Goal: Book appointment/travel/reservation

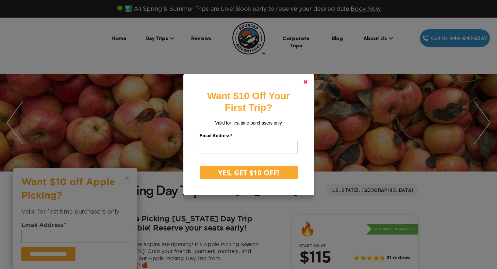
click at [307, 81] on polygon at bounding box center [305, 82] width 4 height 4
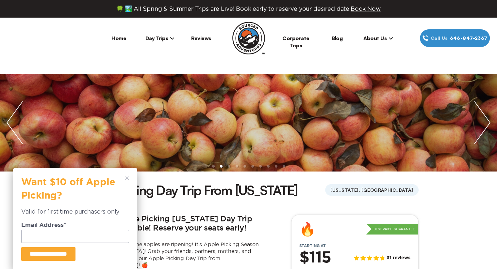
click at [307, 81] on ul at bounding box center [248, 123] width 497 height 98
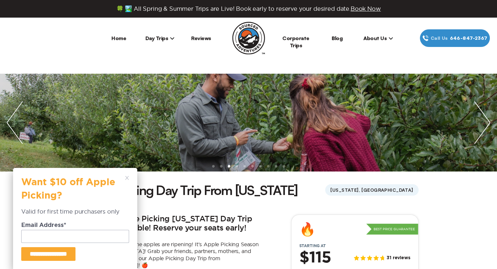
click at [126, 177] on icon at bounding box center [127, 178] width 4 height 4
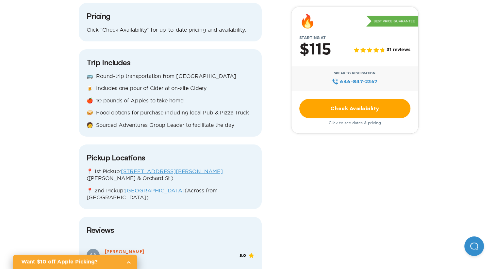
scroll to position [725, 0]
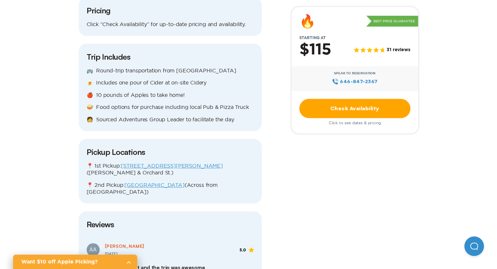
click at [161, 243] on div "AA [PERSON_NAME] [DATE] 5.0" at bounding box center [170, 250] width 167 height 14
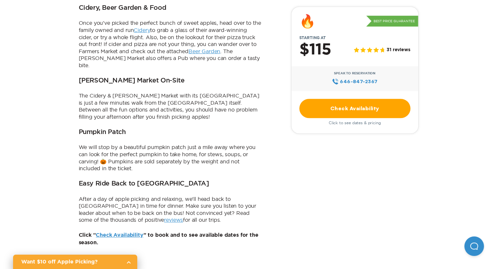
scroll to position [399, 0]
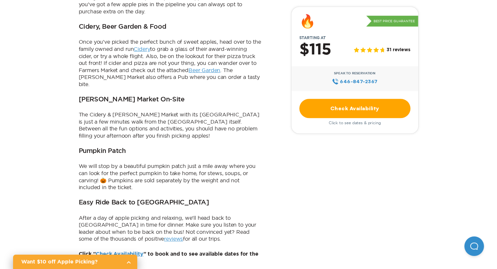
click at [121, 252] on link "Check Availability" at bounding box center [119, 254] width 47 height 5
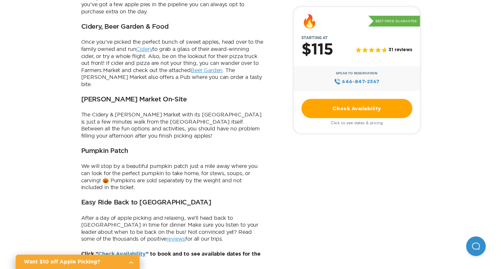
scroll to position [0, 0]
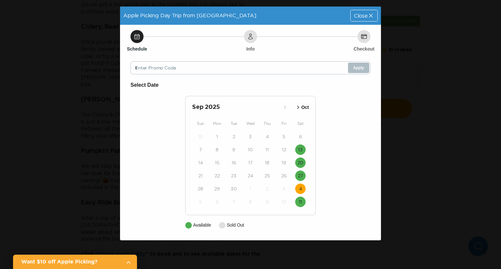
click at [302, 188] on button "4" at bounding box center [300, 189] width 10 height 10
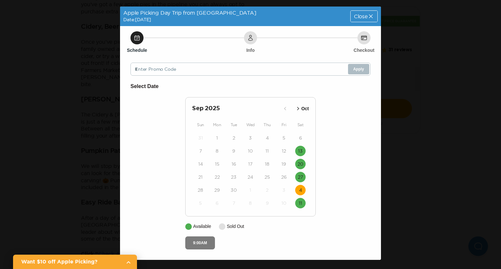
click at [204, 245] on button "9:00AM" at bounding box center [200, 243] width 30 height 13
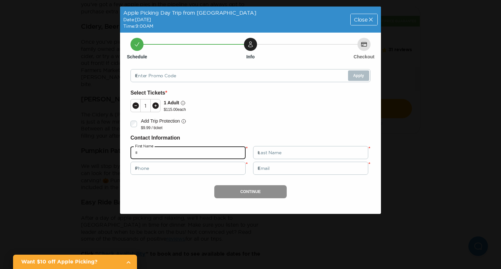
click at [189, 153] on input "text" at bounding box center [188, 152] width 115 height 13
click at [226, 109] on div "1 1 Adult $ 115.00 each" at bounding box center [251, 105] width 240 height 17
click at [354, 17] on span "Close" at bounding box center [361, 19] width 14 height 5
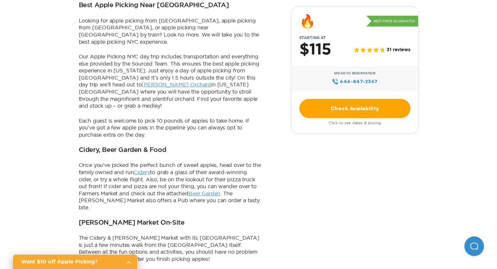
scroll to position [274, 0]
